Goal: Task Accomplishment & Management: Manage account settings

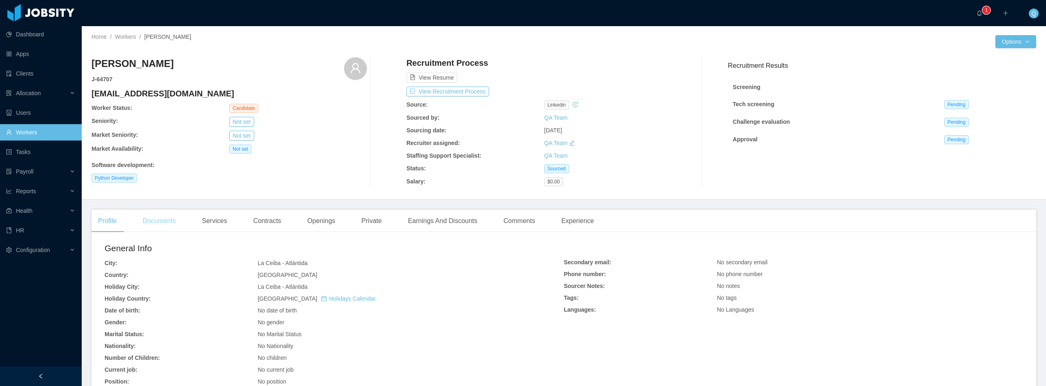
click at [172, 223] on div "Documents" at bounding box center [159, 221] width 46 height 23
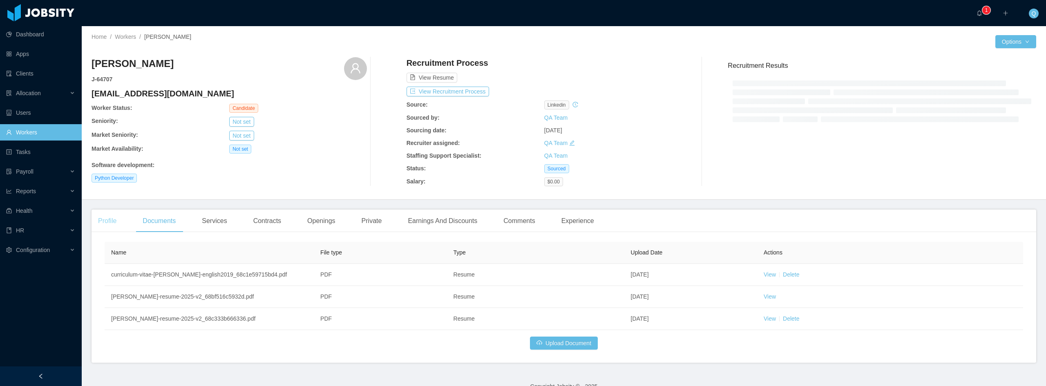
click at [111, 219] on div "Profile" at bounding box center [107, 221] width 31 height 23
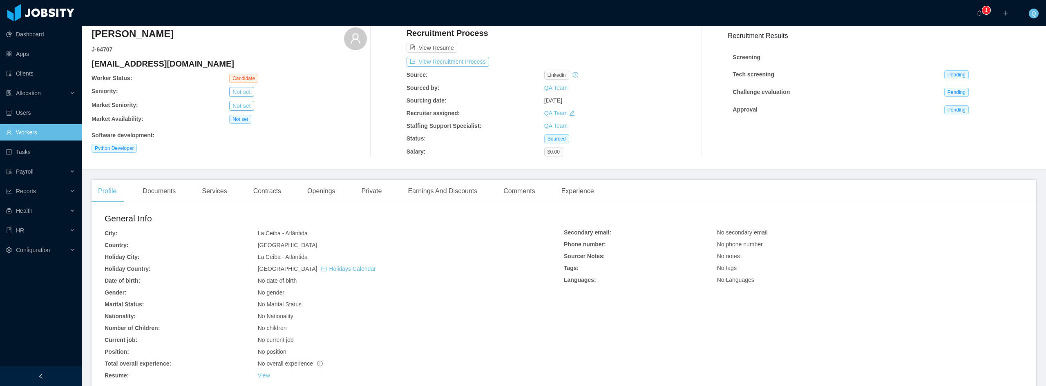
scroll to position [15, 0]
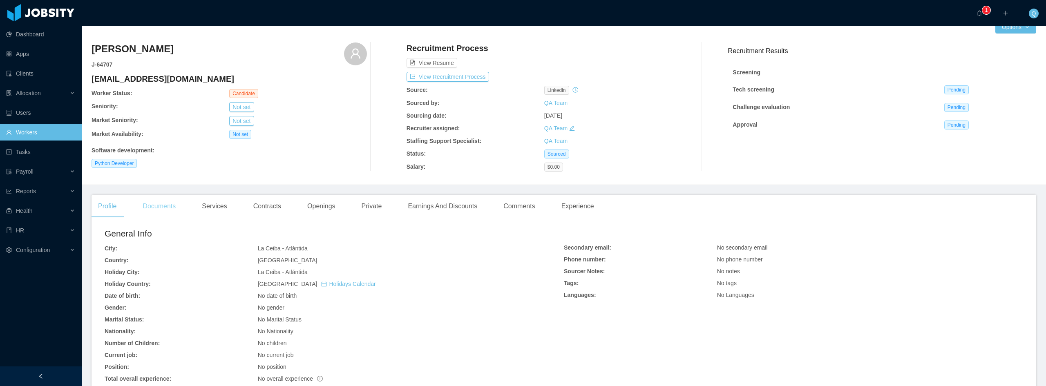
click at [170, 208] on div "Documents" at bounding box center [159, 206] width 46 height 23
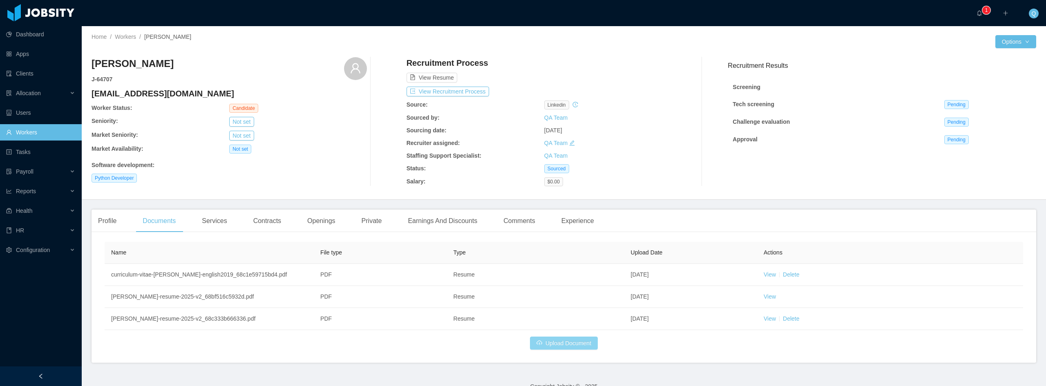
click at [563, 350] on button "Upload Document" at bounding box center [564, 343] width 68 height 13
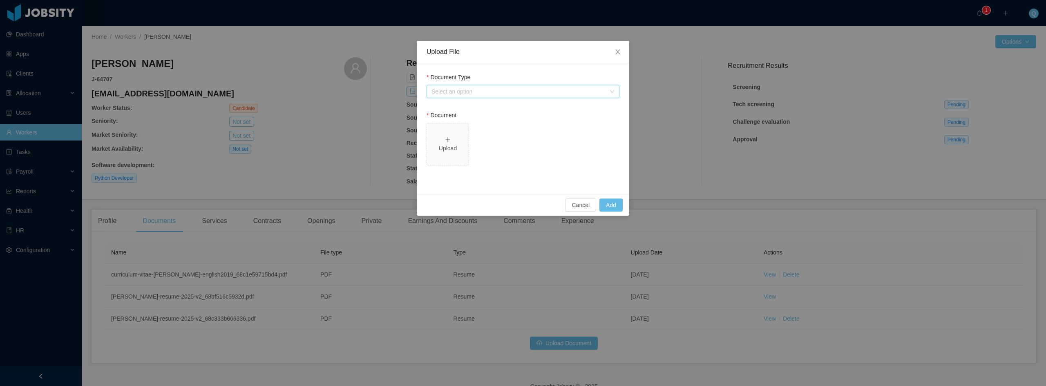
click at [490, 97] on div "Select an option" at bounding box center [520, 91] width 178 height 12
click at [466, 110] on li "Resume" at bounding box center [522, 107] width 193 height 13
click at [443, 144] on div "Upload" at bounding box center [447, 148] width 35 height 9
click at [615, 204] on button "Add" at bounding box center [610, 205] width 23 height 13
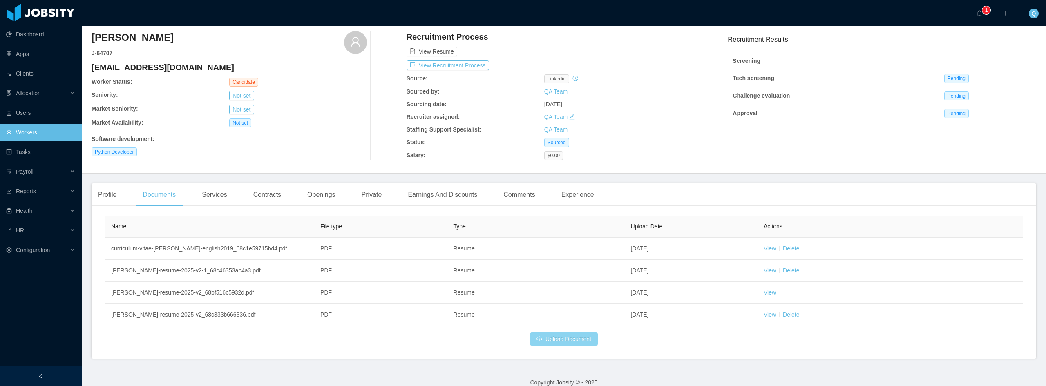
scroll to position [45, 0]
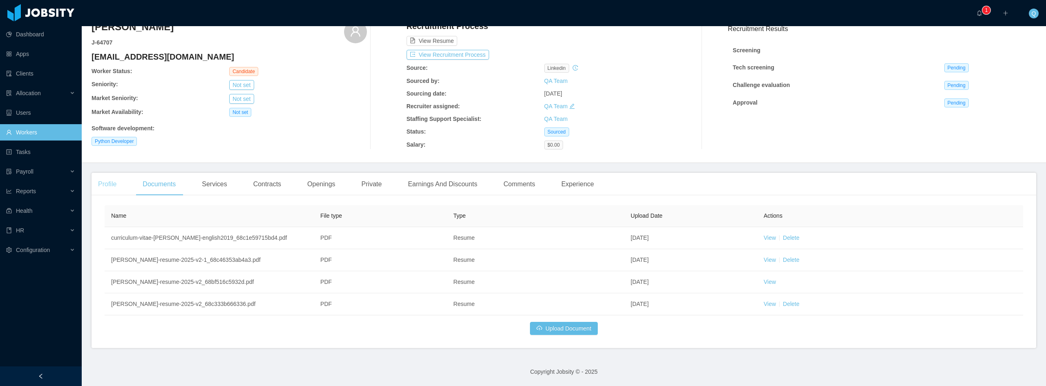
click at [114, 174] on div "Profile" at bounding box center [107, 184] width 31 height 23
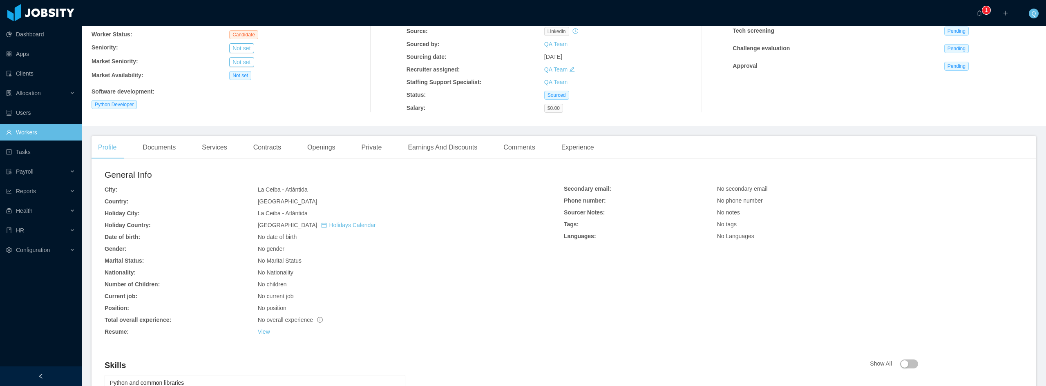
scroll to position [178, 0]
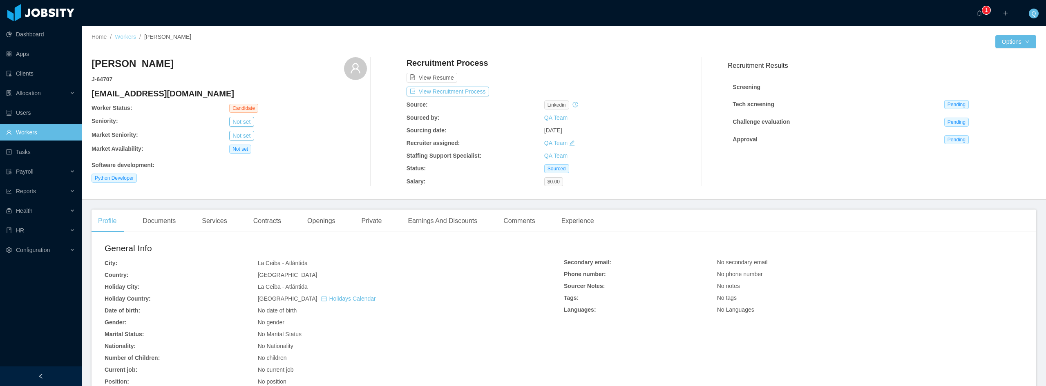
click at [131, 36] on link "Workers" at bounding box center [125, 36] width 21 height 7
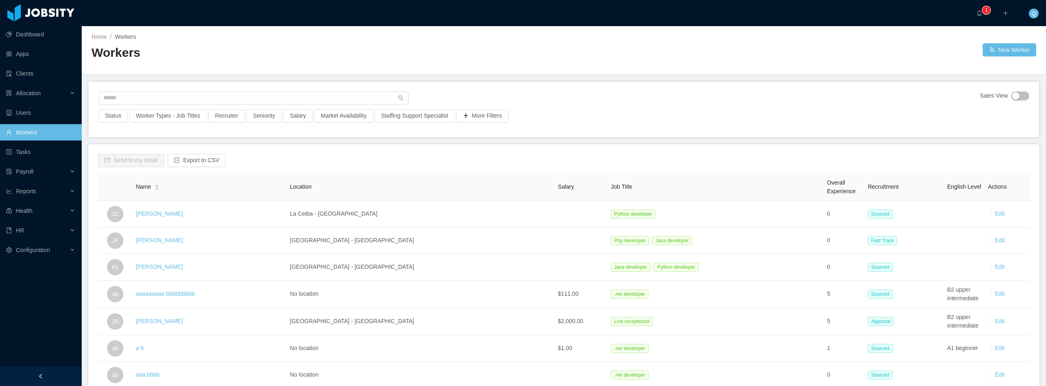
click at [996, 213] on link "Edit" at bounding box center [1000, 213] width 10 height 7
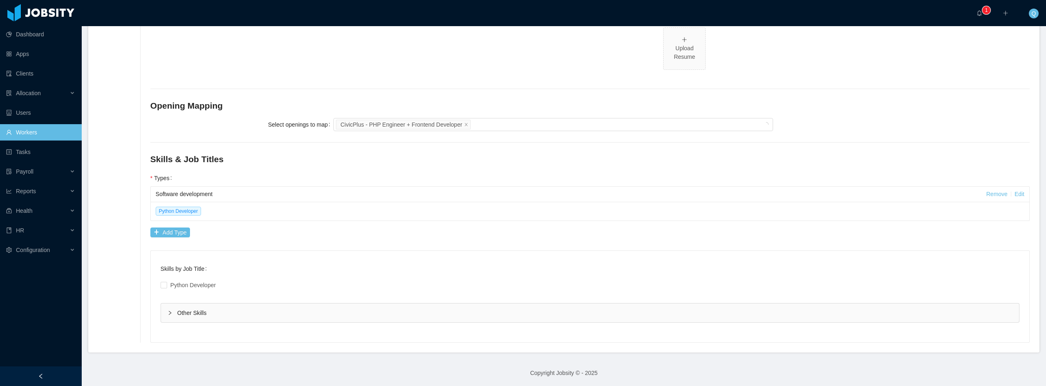
scroll to position [335, 0]
click at [190, 308] on div "Other Skills" at bounding box center [590, 311] width 858 height 19
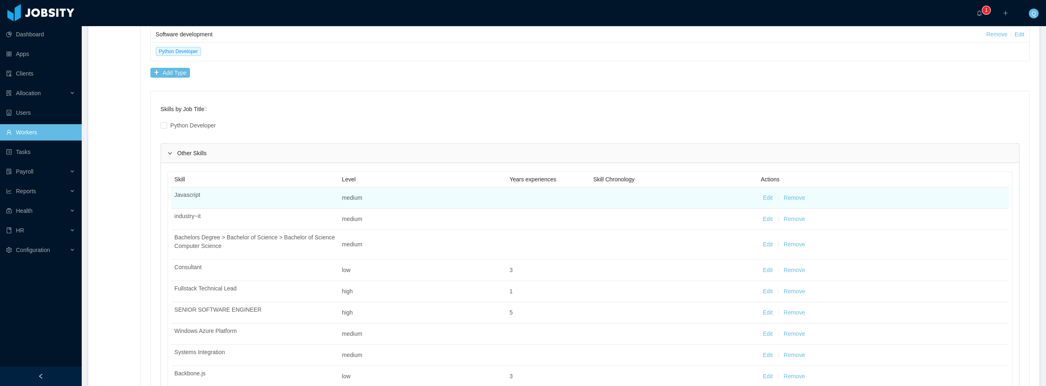
scroll to position [487, 0]
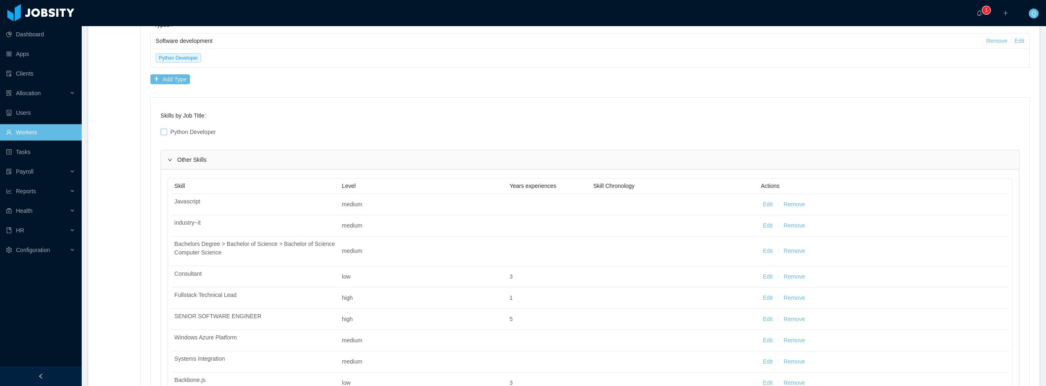
click at [167, 133] on span at bounding box center [164, 132] width 7 height 7
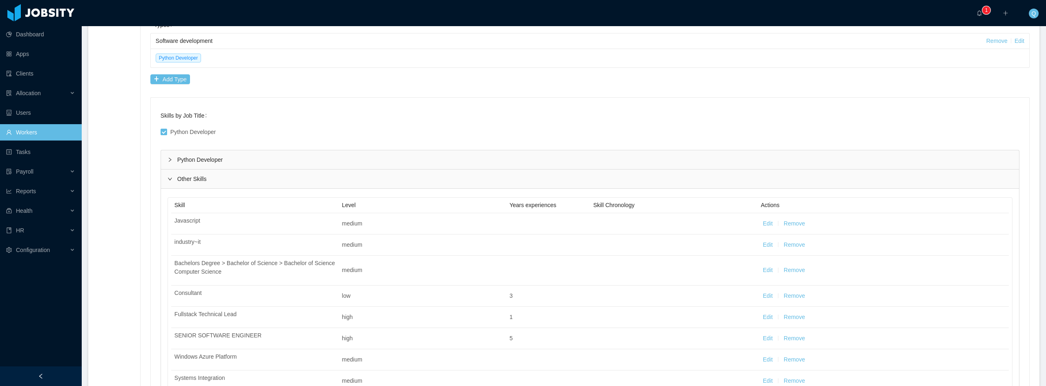
click at [171, 159] on icon "icon: right" at bounding box center [170, 159] width 2 height 4
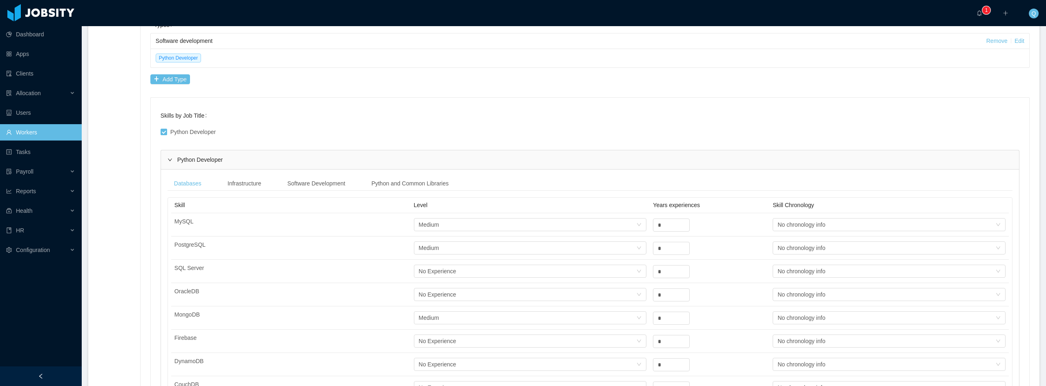
click at [171, 159] on icon "icon: right" at bounding box center [169, 159] width 5 height 5
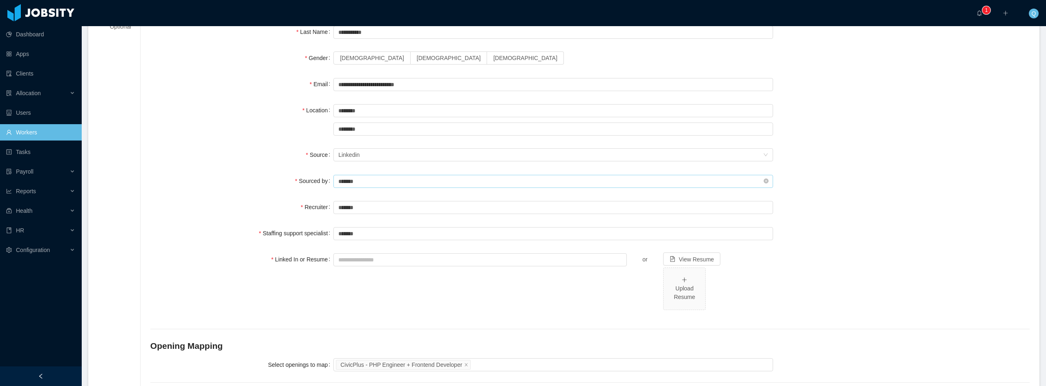
scroll to position [123, 0]
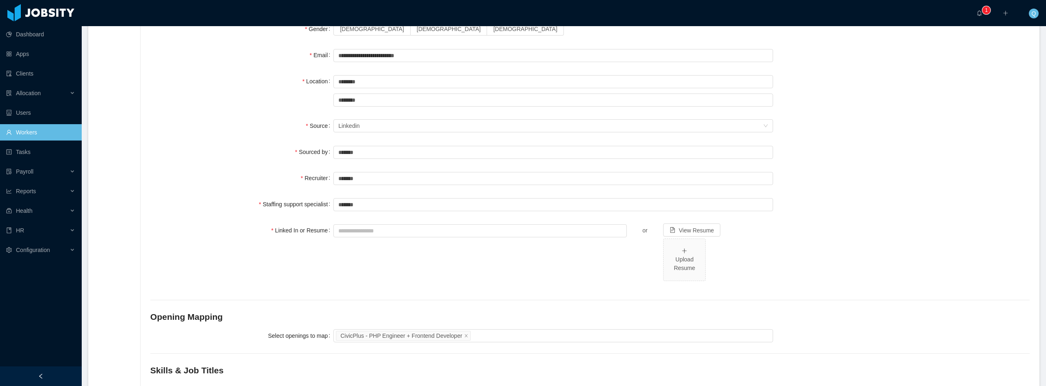
click at [226, 226] on div "Linked In or Resume" at bounding box center [241, 230] width 183 height 16
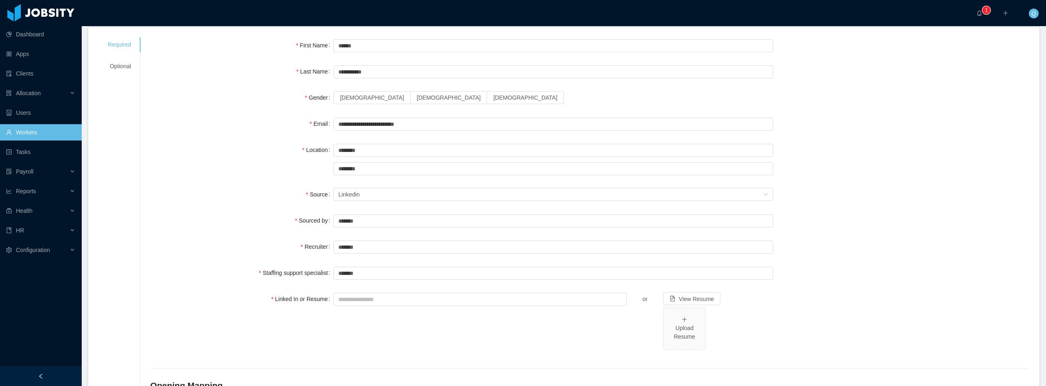
scroll to position [0, 0]
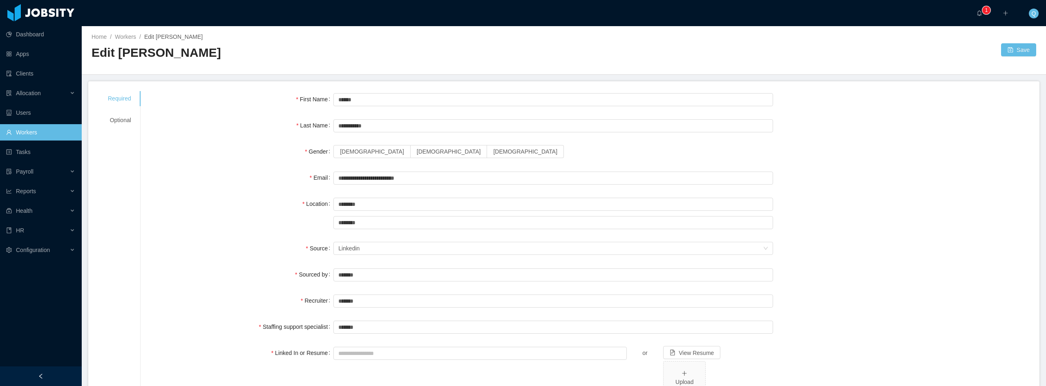
click at [229, 189] on div "**********" at bounding box center [589, 383] width 879 height 585
click at [29, 132] on link "Workers" at bounding box center [40, 132] width 69 height 16
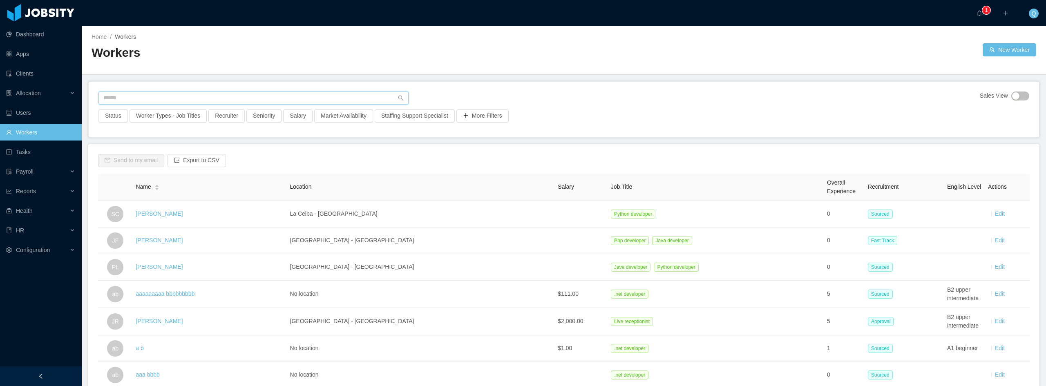
click at [174, 100] on input "text" at bounding box center [253, 98] width 310 height 13
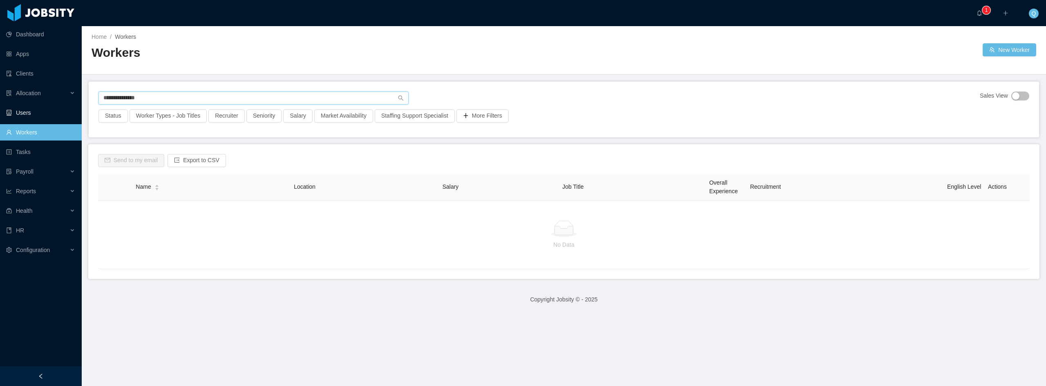
drag, startPoint x: 174, startPoint y: 97, endPoint x: 45, endPoint y: 107, distance: 129.0
click at [45, 107] on section "**********" at bounding box center [523, 193] width 1046 height 386
drag, startPoint x: 153, startPoint y: 98, endPoint x: 55, endPoint y: 87, distance: 98.6
click at [55, 87] on section "Dashboard Apps Clients Allocation Users Workers Tasks Payroll Reports Health HR…" at bounding box center [523, 193] width 1046 height 386
type input "******"
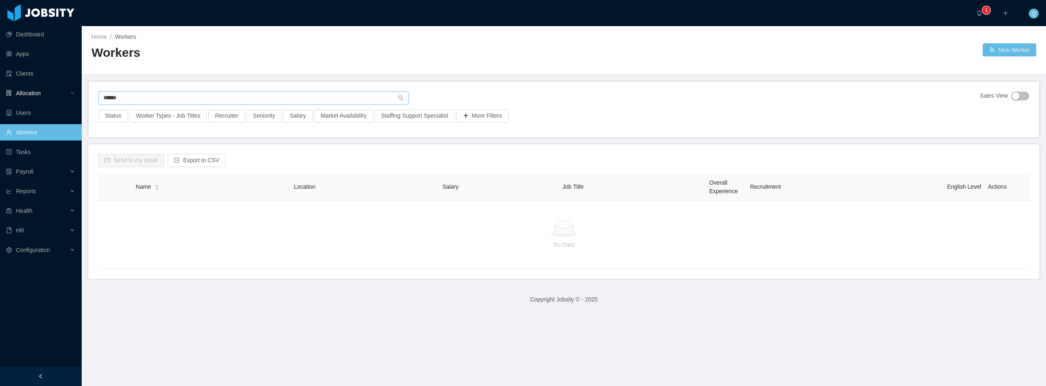
drag, startPoint x: 129, startPoint y: 95, endPoint x: 43, endPoint y: 91, distance: 86.3
click at [43, 91] on section "Dashboard Apps Clients Allocation Users Workers Tasks Payroll Reports Health HR…" at bounding box center [523, 193] width 1046 height 386
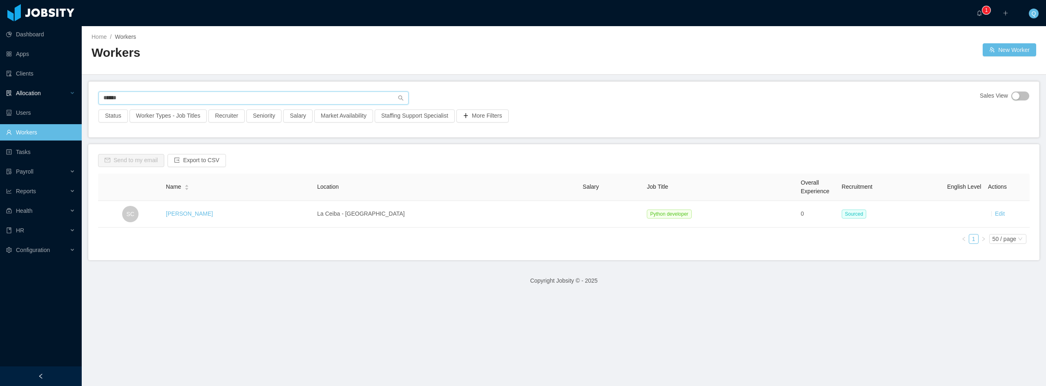
drag, startPoint x: 176, startPoint y: 98, endPoint x: 61, endPoint y: 94, distance: 114.8
click at [61, 94] on section "Dashboard Apps Clients Allocation Users Workers Tasks Payroll Reports Health HR…" at bounding box center [523, 193] width 1046 height 386
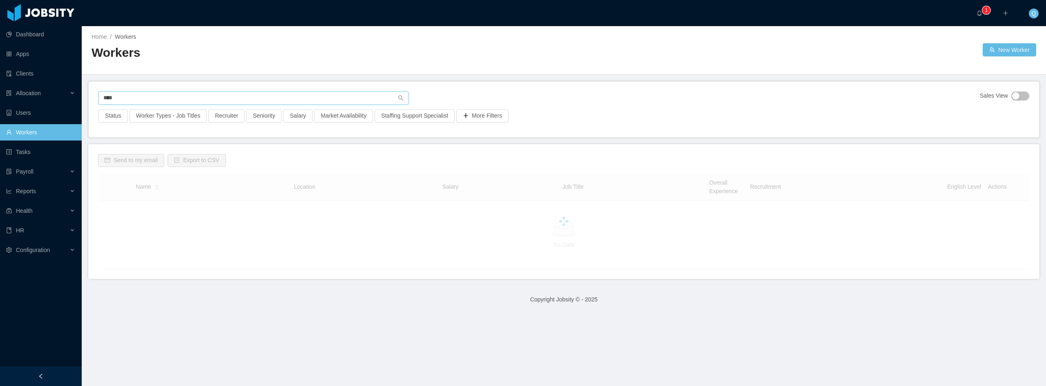
type input "****"
drag, startPoint x: 144, startPoint y: 96, endPoint x: 36, endPoint y: 89, distance: 108.5
click at [42, 89] on section "Dashboard Apps Clients Allocation Users Workers Tasks Payroll Reports Health HR…" at bounding box center [523, 193] width 1046 height 386
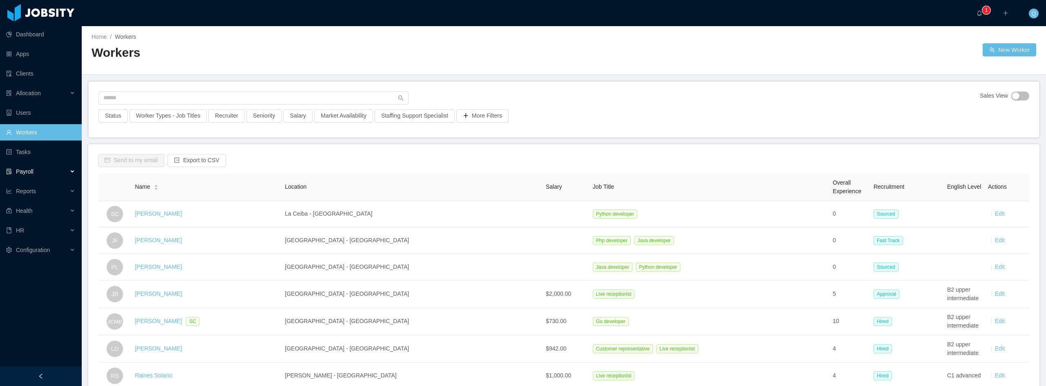
click at [61, 170] on div "Payroll" at bounding box center [41, 171] width 82 height 16
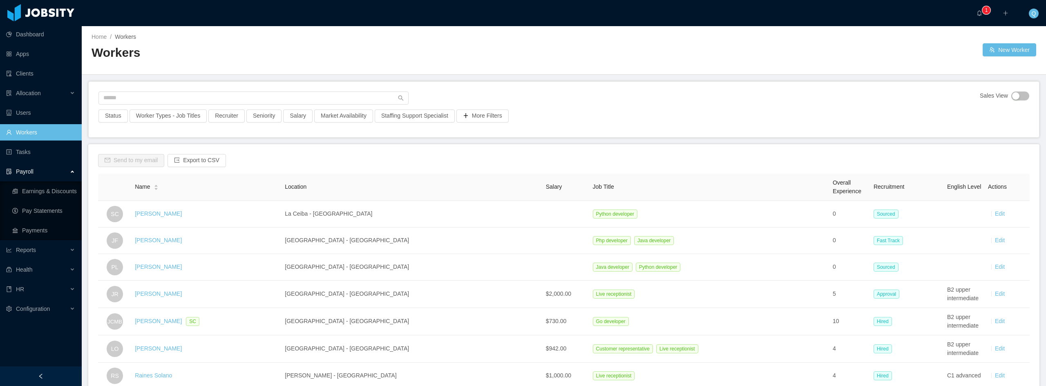
click at [58, 174] on div "Payroll" at bounding box center [41, 171] width 82 height 16
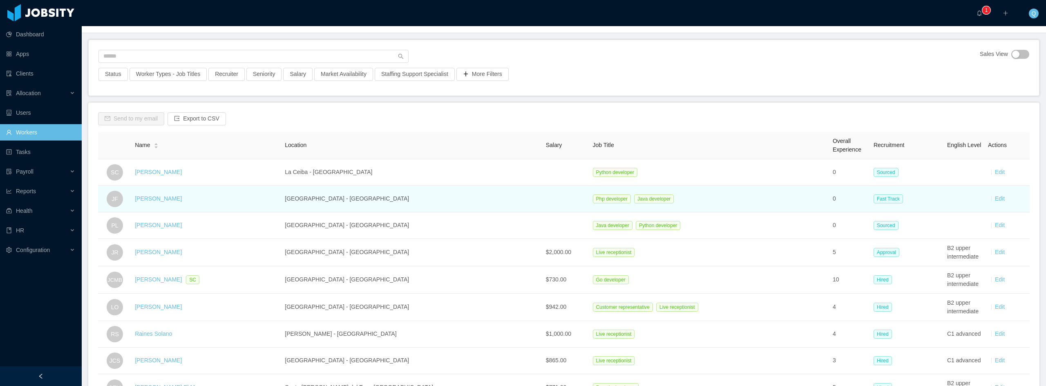
scroll to position [41, 0]
click at [150, 201] on link "[PERSON_NAME]" at bounding box center [158, 199] width 47 height 7
